Goal: Task Accomplishment & Management: Manage account settings

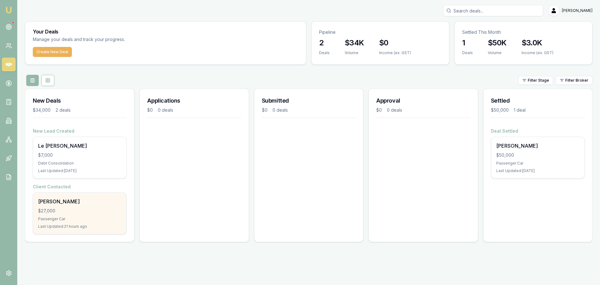
click at [75, 208] on div "$27,000" at bounding box center [79, 211] width 83 height 6
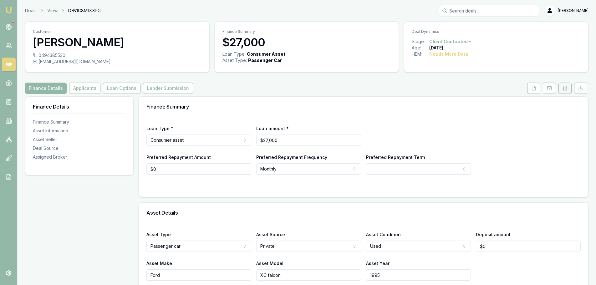
click at [563, 90] on icon at bounding box center [564, 88] width 3 height 4
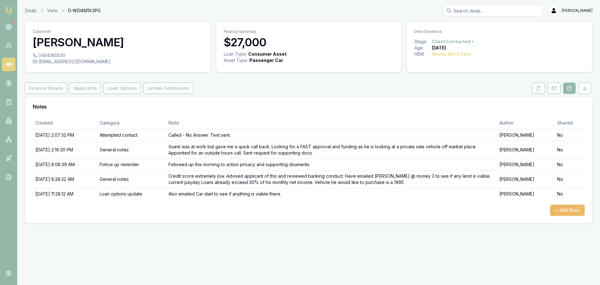
click at [574, 213] on button "+ Add Note" at bounding box center [567, 210] width 35 height 11
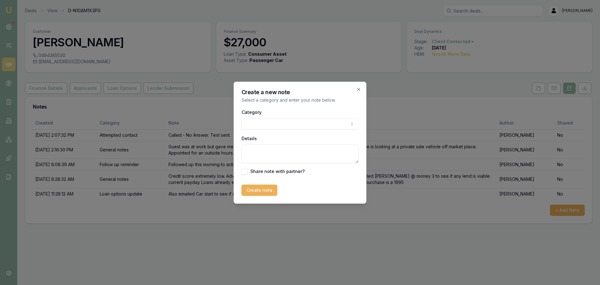
click at [292, 128] on body "Emu Broker Deals View D-N1G8M1X3PG Natasha McCallum Toggle Menu Customer Robert…" at bounding box center [300, 142] width 600 height 285
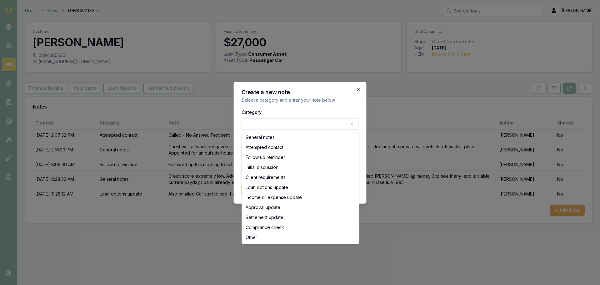
select select "LOAN_OPTIONS_UPDATE"
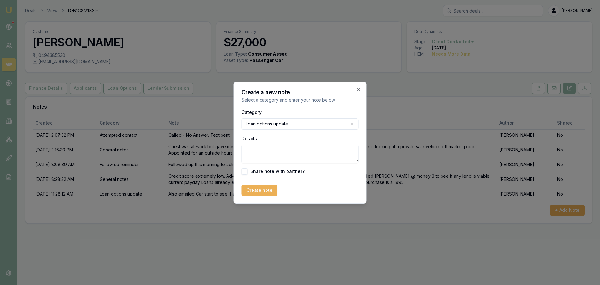
click at [264, 151] on textarea "Details" at bounding box center [300, 153] width 117 height 19
click at [296, 162] on textarea "Workshopped deal with money 3 and they have come back as unable to assist due t…" at bounding box center [300, 153] width 117 height 19
click at [346, 162] on textarea "Workshopped deal with money 3 and they have come back as unable to assist due t…" at bounding box center [300, 153] width 117 height 19
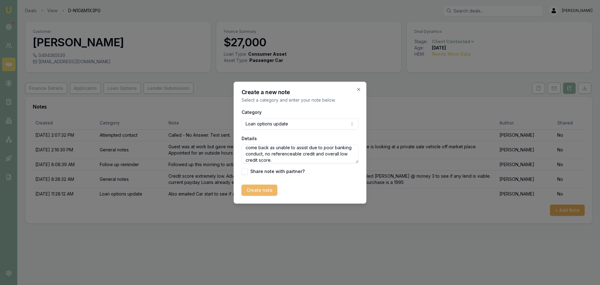
type textarea "Workshopped deal with money 3 and they have come back as unable to assist due t…"
click at [262, 195] on button "Create note" at bounding box center [260, 190] width 36 height 11
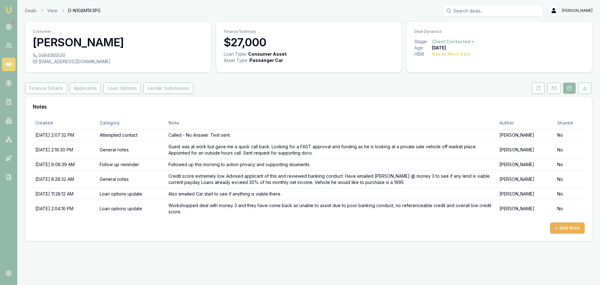
click at [468, 41] on html "Emu Broker Deals View D-N1G8M1X3PG Natasha McCallum Toggle Menu Customer Robert…" at bounding box center [300, 142] width 600 height 285
click at [459, 71] on div "- Lost" at bounding box center [452, 73] width 37 height 10
click at [5, 34] on nav "Emu Broker" at bounding box center [8, 94] width 17 height 189
click at [10, 26] on icon at bounding box center [9, 27] width 6 height 6
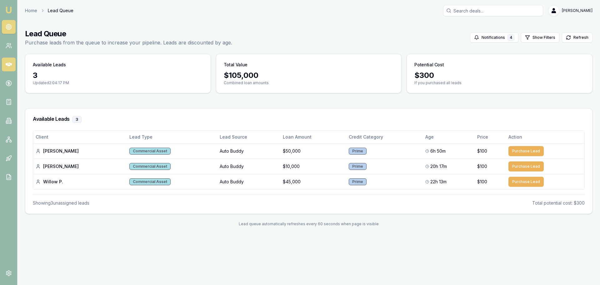
click at [9, 65] on icon at bounding box center [9, 65] width 6 height 4
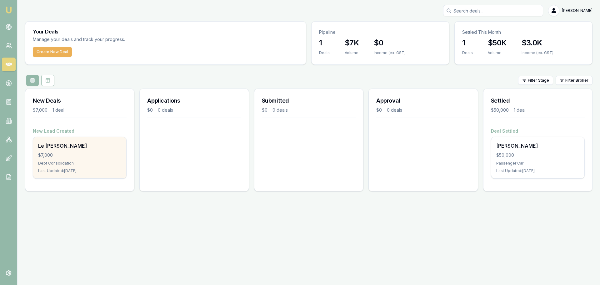
click at [56, 159] on div "Le Quynh Nhu Mai $7,000 Debt Consolidation Last Updated: 1 day ago" at bounding box center [79, 157] width 93 height 41
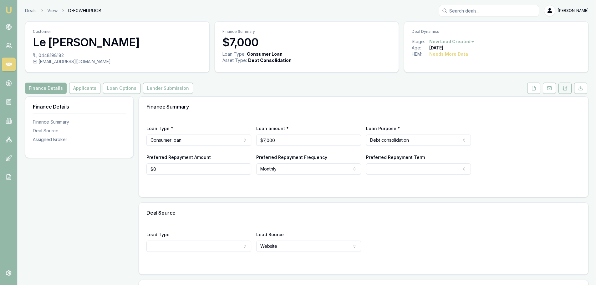
click at [566, 91] on button at bounding box center [564, 88] width 13 height 11
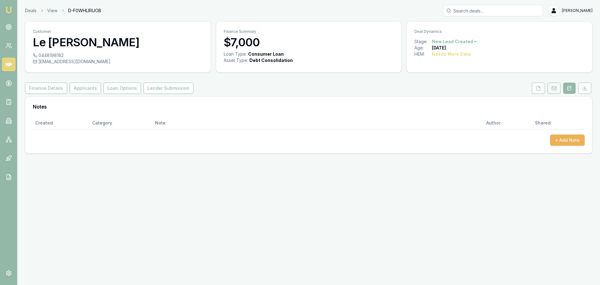
click at [557, 88] on button at bounding box center [554, 88] width 13 height 11
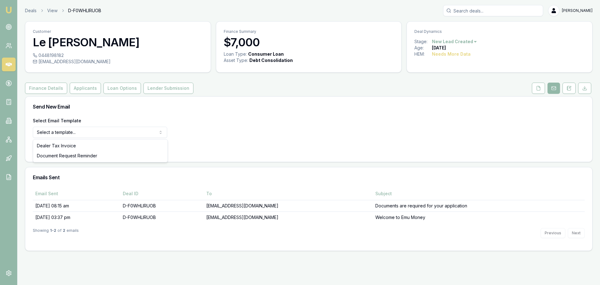
click at [137, 129] on html "Emu Broker Deals View D-F0WHLIRUOB [PERSON_NAME] Toggle Menu Customer Le [PERSO…" at bounding box center [300, 142] width 600 height 285
select select "document-request-reminder"
click at [64, 150] on button "Use Email Template" at bounding box center [59, 148] width 53 height 11
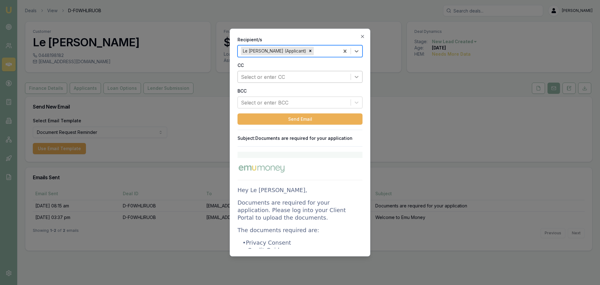
click at [359, 75] on icon at bounding box center [357, 76] width 6 height 6
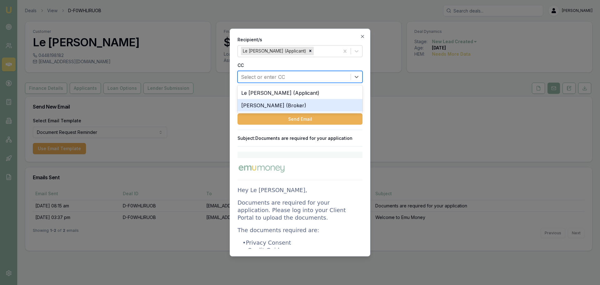
click at [327, 100] on div "[PERSON_NAME] (Broker)" at bounding box center [300, 105] width 125 height 13
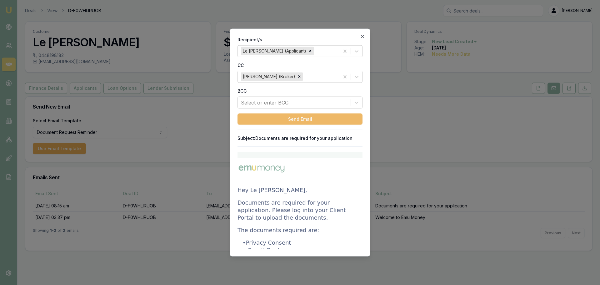
click at [306, 121] on button "Send Email" at bounding box center [300, 118] width 125 height 11
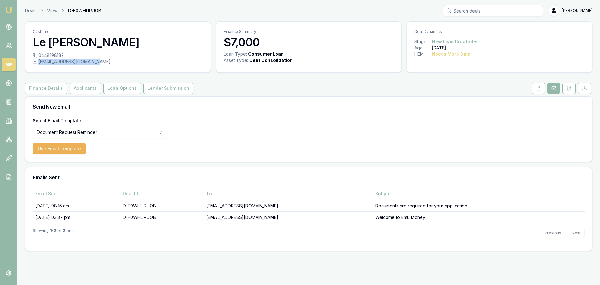
drag, startPoint x: 107, startPoint y: 62, endPoint x: 113, endPoint y: 68, distance: 8.6
click at [113, 68] on div "0448198182 [EMAIL_ADDRESS][DOMAIN_NAME]" at bounding box center [117, 62] width 185 height 20
copy div "[EMAIL_ADDRESS][DOMAIN_NAME]"
